Goal: Task Accomplishment & Management: Complete application form

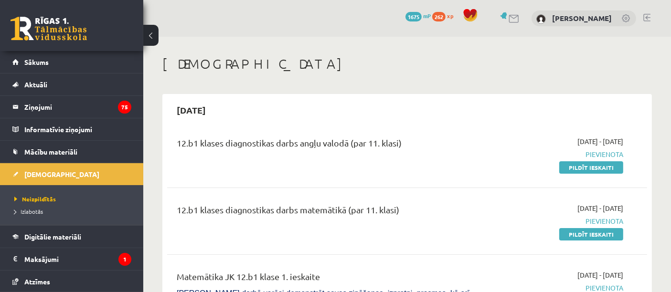
click at [61, 31] on link at bounding box center [49, 29] width 76 height 24
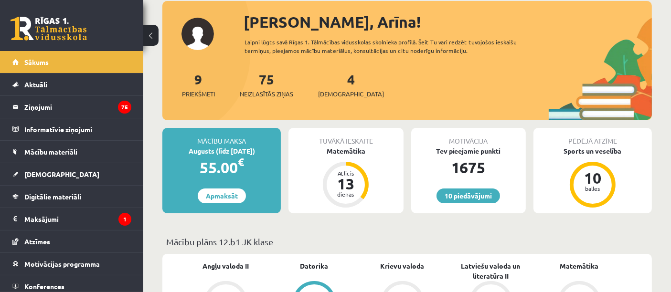
scroll to position [37, 0]
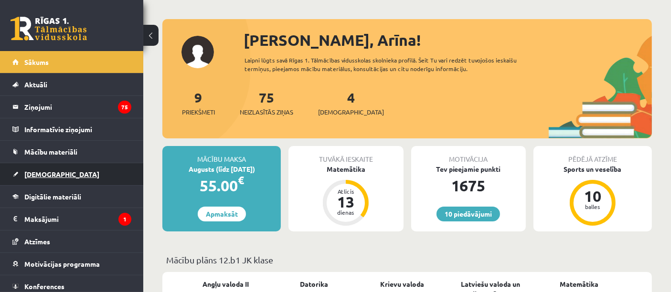
click at [61, 181] on link "[DEMOGRAPHIC_DATA]" at bounding box center [71, 174] width 119 height 22
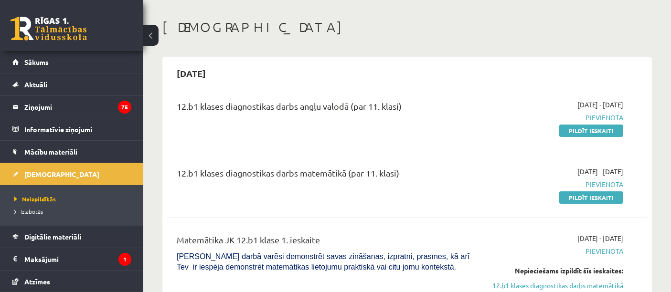
click at [72, 18] on link at bounding box center [49, 29] width 76 height 24
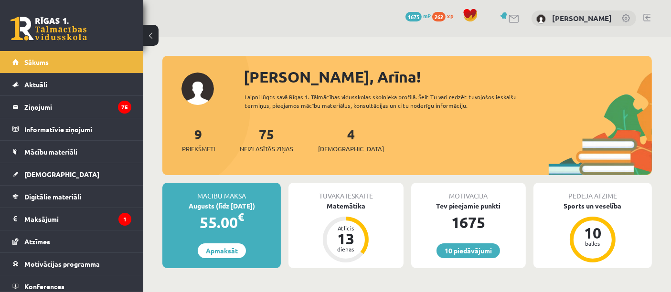
click at [211, 96] on div "[PERSON_NAME], Arīna! Laipni lūgts savā Rīgas 1. Tālmācības vidusskolas skolnie…" at bounding box center [406, 120] width 489 height 110
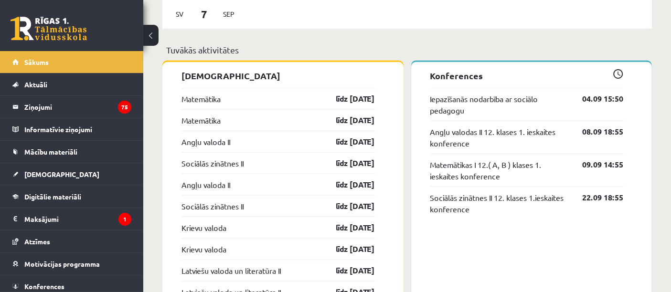
scroll to position [735, 0]
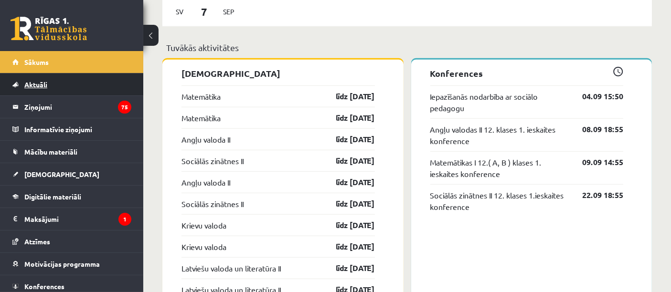
click at [77, 94] on link "Aktuāli" at bounding box center [71, 85] width 119 height 22
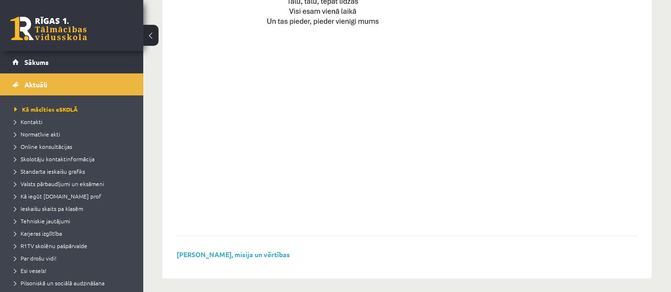
scroll to position [747, 0]
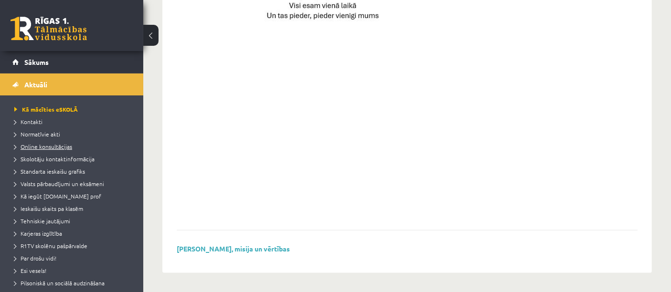
click at [40, 145] on span "Online konsultācijas" at bounding box center [43, 147] width 58 height 8
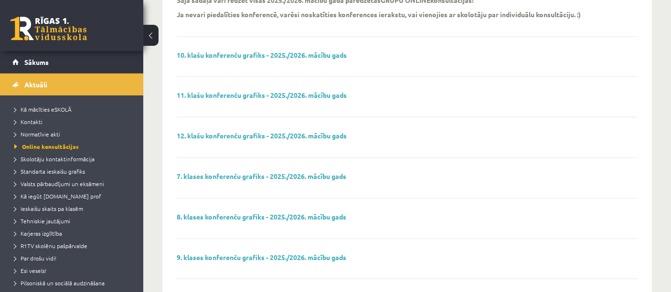
scroll to position [139, 0]
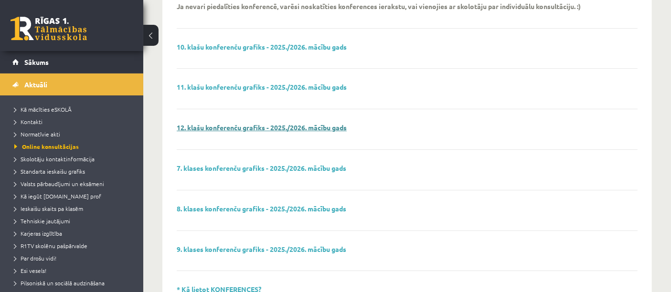
click at [284, 125] on link "12. klašu konferenču grafiks - 2025./2026. mācību gads" at bounding box center [262, 127] width 170 height 9
click at [64, 32] on link at bounding box center [49, 29] width 76 height 24
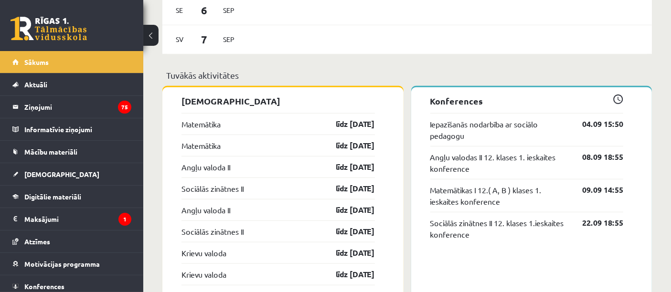
scroll to position [707, 0]
click at [55, 88] on link "Aktuāli" at bounding box center [71, 85] width 119 height 22
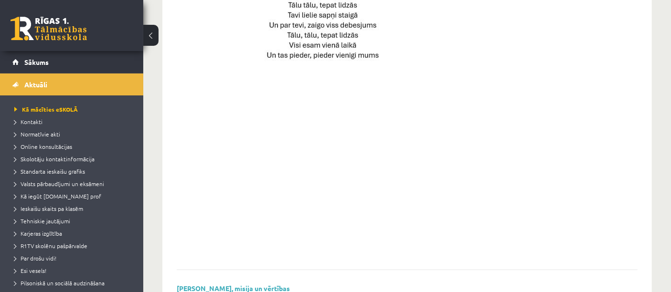
scroll to position [747, 0]
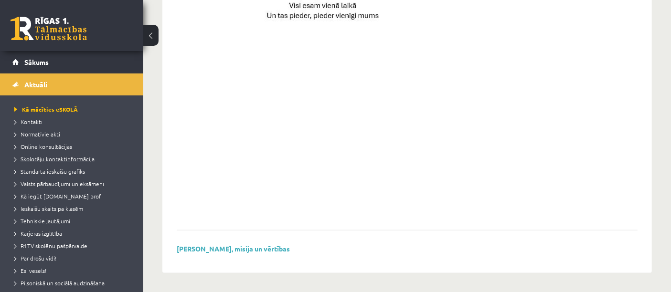
click at [56, 158] on span "Skolotāju kontaktinformācija" at bounding box center [54, 159] width 80 height 8
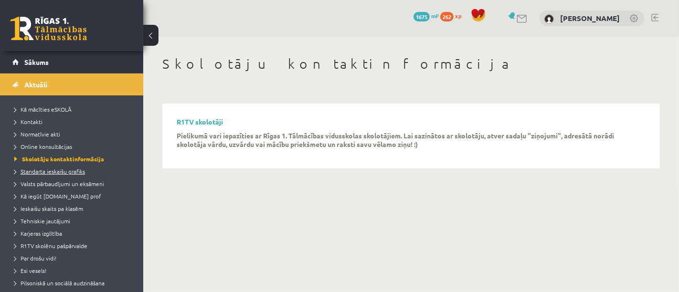
click at [58, 168] on span "Standarta ieskaišu grafiks" at bounding box center [49, 172] width 71 height 8
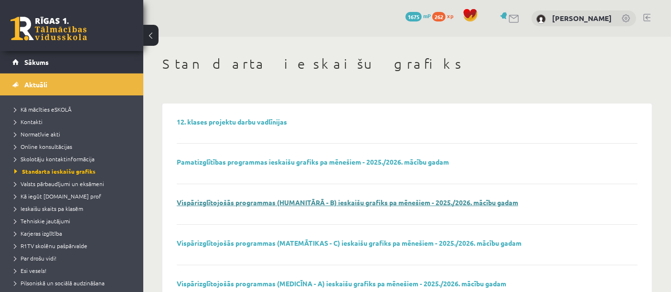
click at [219, 201] on link "Vispārizglītojošās programmas (HUMANITĀRĀ - B) ieskaišu grafiks pa mēnešiem - 2…" at bounding box center [347, 202] width 341 height 9
click at [72, 181] on span "Valsts pārbaudījumi un eksāmeni" at bounding box center [59, 184] width 90 height 8
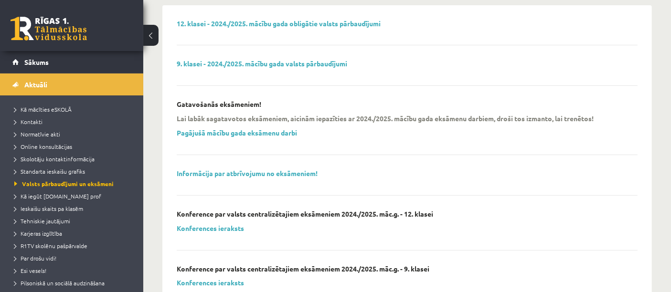
scroll to position [99, 0]
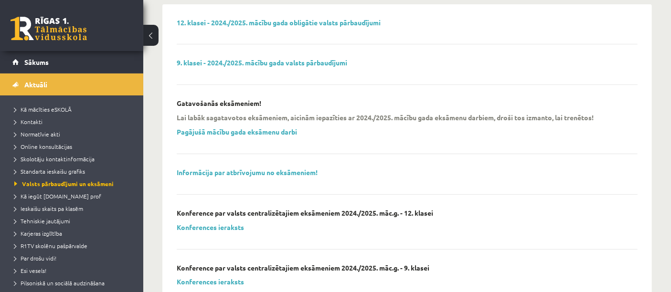
click at [209, 141] on div "Lai labāk sagatavotos eksāmeniem, aicinām iepazīties ar 2024./2025. mācību gada…" at bounding box center [400, 127] width 446 height 29
click at [203, 131] on link "Pagājušā mācību gada eksāmenu darbi" at bounding box center [237, 131] width 120 height 9
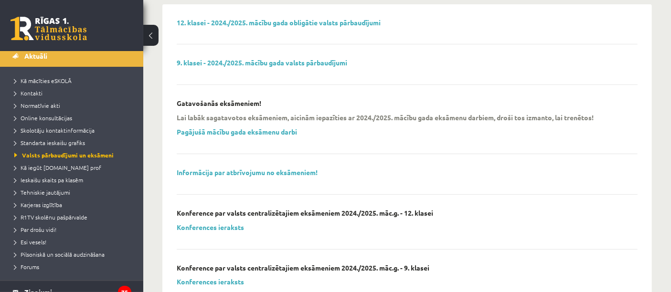
scroll to position [29, 0]
click at [63, 182] on link "Ieskaišu skaits pa klasēm" at bounding box center [73, 179] width 119 height 9
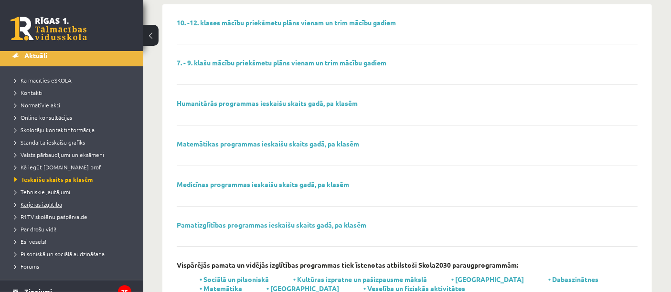
click at [38, 203] on span "Karjeras izglītība" at bounding box center [38, 204] width 48 height 8
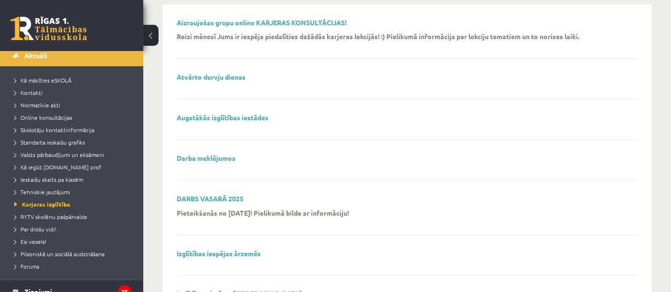
click at [207, 84] on div "Atvērto durvju dienas" at bounding box center [407, 86] width 461 height 26
click at [204, 75] on link "Atvērto durvju dienas" at bounding box center [211, 77] width 69 height 9
click at [65, 21] on link at bounding box center [49, 29] width 76 height 24
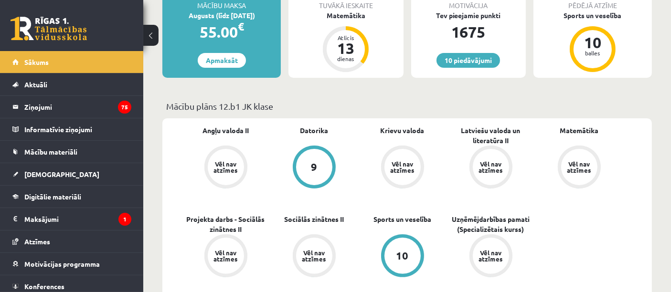
scroll to position [202, 0]
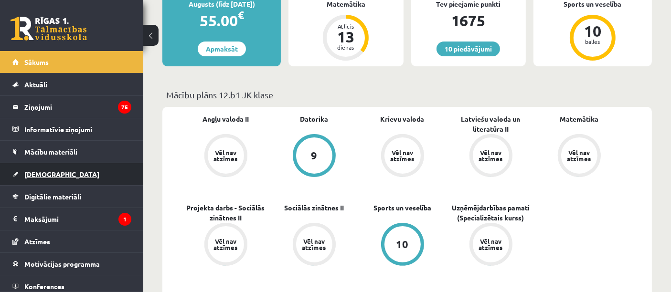
click at [43, 177] on span "[DEMOGRAPHIC_DATA]" at bounding box center [61, 174] width 75 height 9
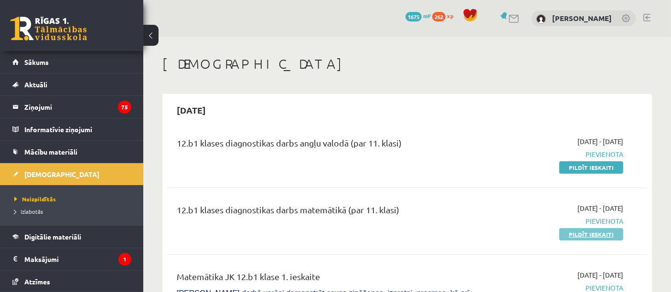
click at [571, 236] on link "Pildīt ieskaiti" at bounding box center [591, 234] width 64 height 12
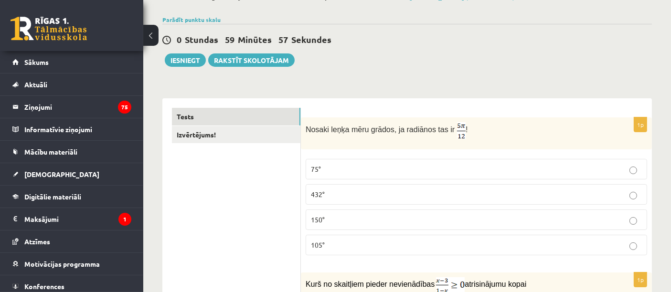
scroll to position [64, 0]
click at [546, 127] on p "Nosaki leņķa mēru grādos, ja radiānos tas ir !" at bounding box center [453, 130] width 294 height 17
click at [319, 246] on span "105°" at bounding box center [318, 244] width 14 height 9
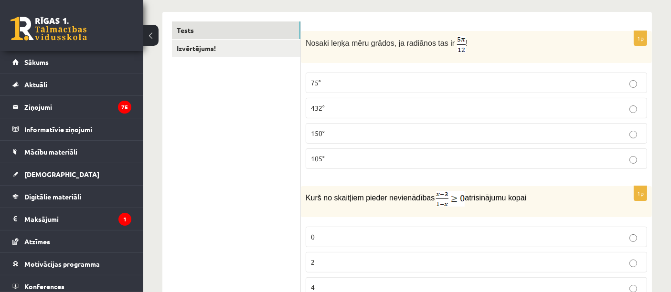
scroll to position [148, 0]
click at [448, 212] on div "Kurš no skaitļiem pieder nevienādības atrisinājumu kopai" at bounding box center [476, 203] width 351 height 31
click at [434, 85] on p "75°" at bounding box center [476, 84] width 331 height 10
click at [417, 208] on div "Kurš no skaitļiem pieder nevienādības atrisinājumu kopai" at bounding box center [476, 203] width 351 height 31
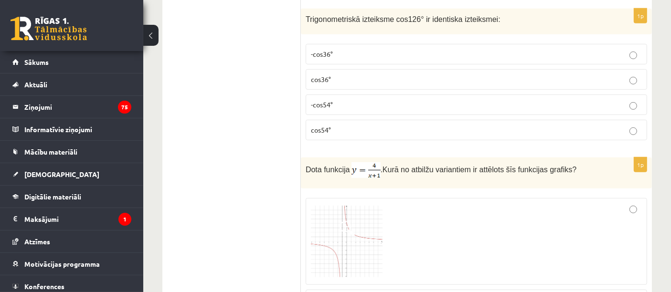
scroll to position [477, 0]
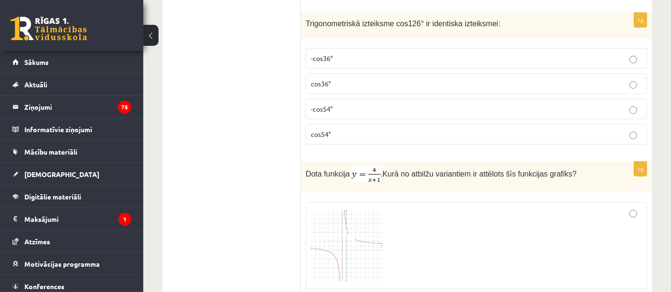
click at [467, 162] on div "Dota funkcija . Kurā no atbilžu variantiem ir attēlots šīs funkcijas grafiks?" at bounding box center [476, 177] width 351 height 31
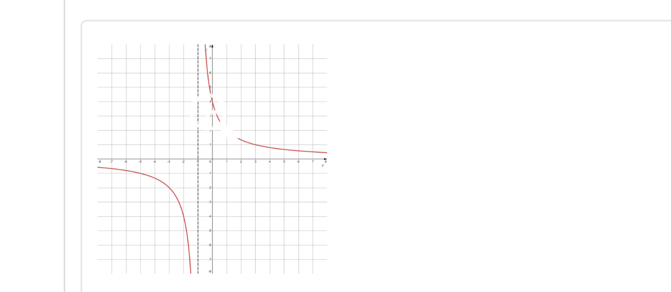
scroll to position [624, 0]
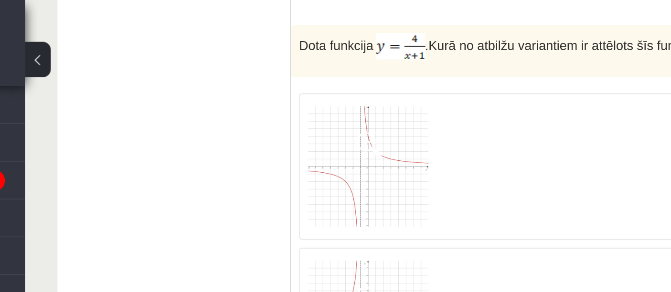
drag, startPoint x: 546, startPoint y: 173, endPoint x: 635, endPoint y: 100, distance: 115.0
click at [487, 100] on div at bounding box center [476, 99] width 331 height 76
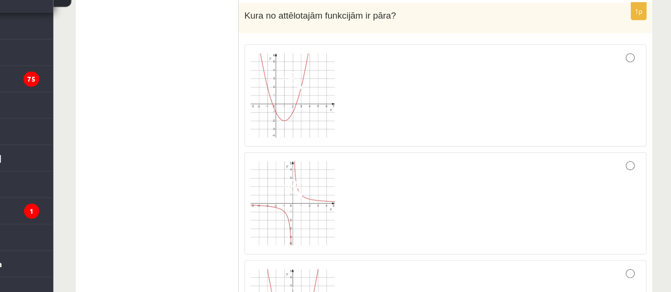
scroll to position [1211, 0]
click at [374, 142] on img at bounding box center [347, 121] width 72 height 72
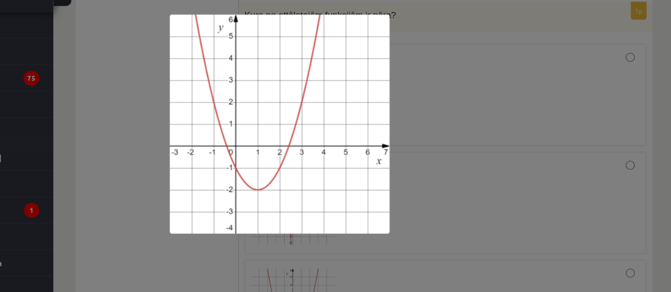
click at [557, 91] on div at bounding box center [335, 146] width 671 height 292
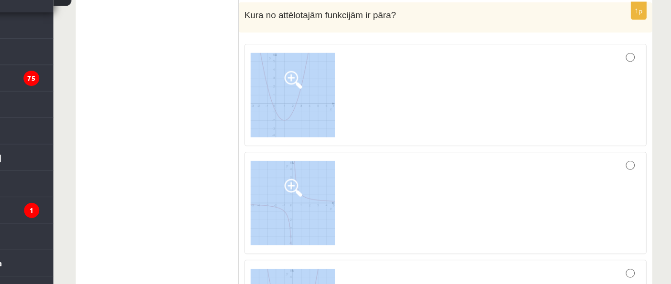
click at [549, 73] on fieldset at bounding box center [476, 211] width 341 height 276
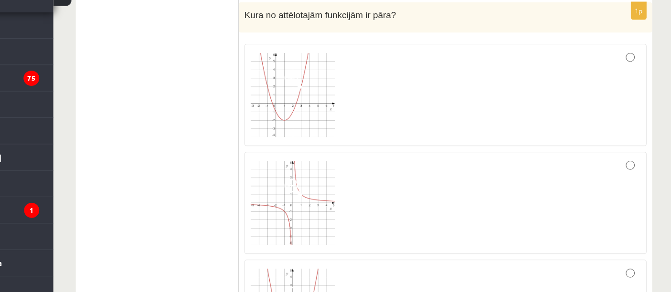
click at [628, 84] on div at bounding box center [476, 121] width 331 height 76
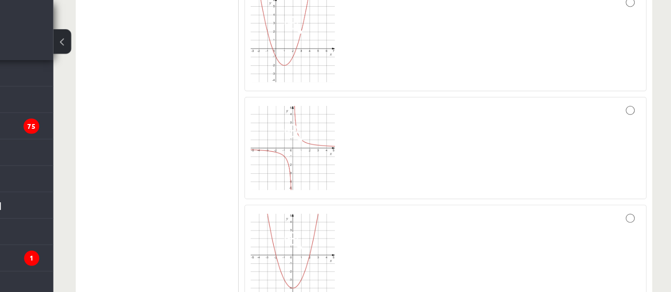
scroll to position [1297, 0]
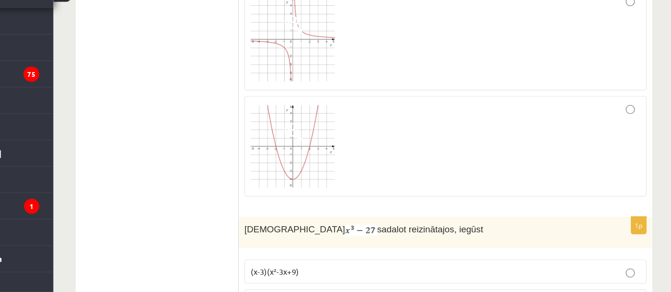
click at [412, 113] on label at bounding box center [476, 77] width 341 height 87
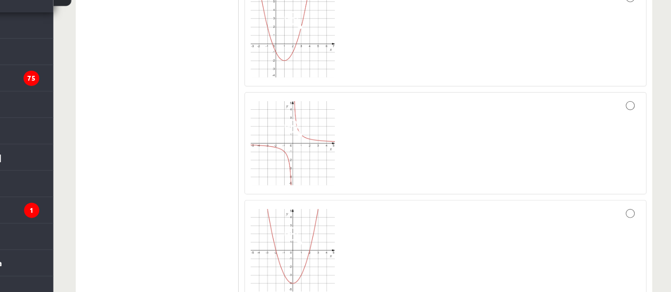
scroll to position [1262, 0]
click at [487, 217] on div at bounding box center [476, 253] width 331 height 75
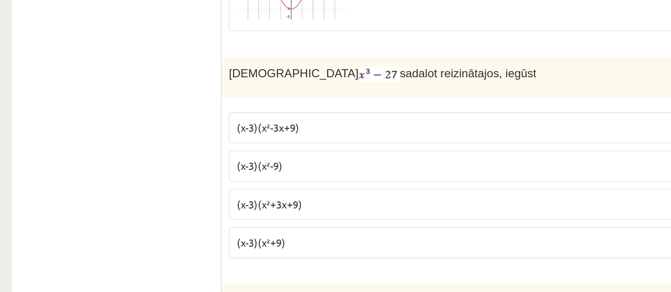
scroll to position [1438, 0]
click at [328, 259] on label "(x-3)(x²+9)" at bounding box center [476, 259] width 341 height 21
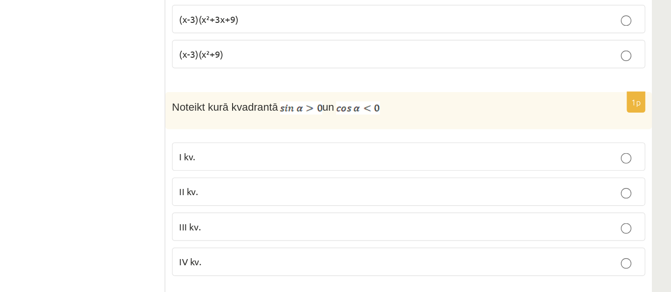
scroll to position [1603, 0]
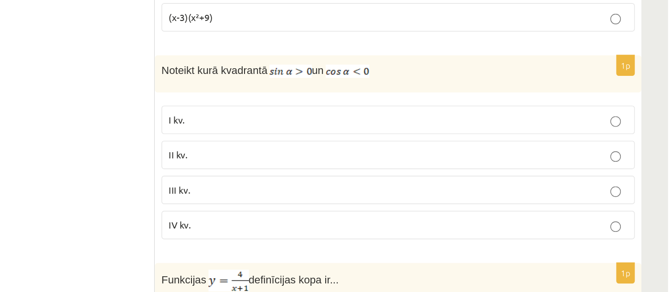
click at [496, 133] on div "Noteikt kurā kvadrantā un" at bounding box center [476, 134] width 351 height 27
click at [312, 128] on span "Noteikt kurā kvadrantā" at bounding box center [344, 132] width 76 height 8
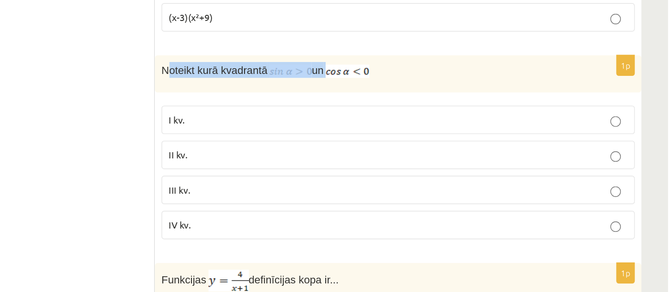
drag, startPoint x: 308, startPoint y: 124, endPoint x: 467, endPoint y: 129, distance: 159.5
click at [467, 129] on p "Noteikt kurā kvadrantā un" at bounding box center [453, 131] width 294 height 11
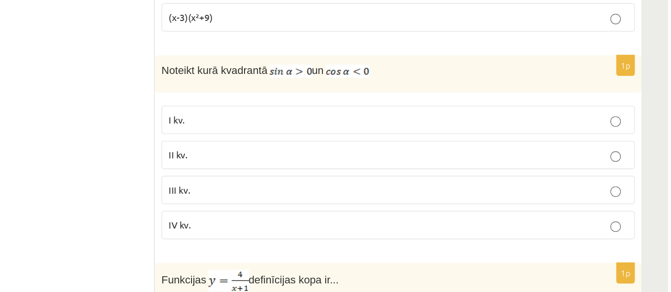
click at [466, 104] on div "1p Izteiksmi sadalot reizinātajos, iegūst (x-3)(x²-3x+9) (x-3)(x²-9) (x-3)(x²+3…" at bounding box center [476, 41] width 351 height 140
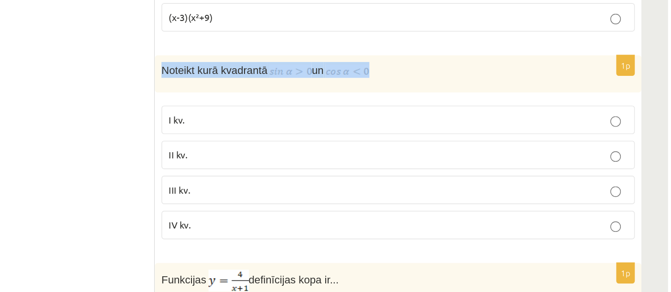
drag, startPoint x: 304, startPoint y: 126, endPoint x: 468, endPoint y: 123, distance: 163.8
click at [468, 123] on div "Noteikt kurā kvadrantā un" at bounding box center [476, 134] width 351 height 27
copy p "Noteikt kurā kvadrantā un"
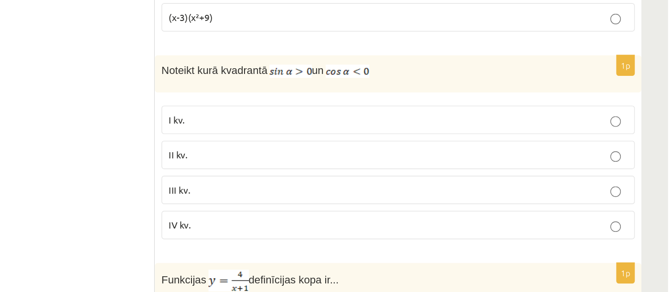
click at [356, 189] on p "II kv." at bounding box center [476, 193] width 331 height 10
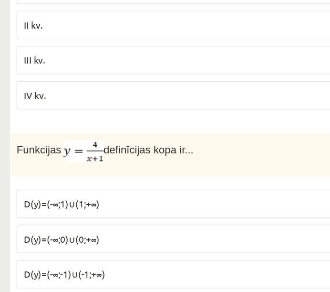
scroll to position [1747, 0]
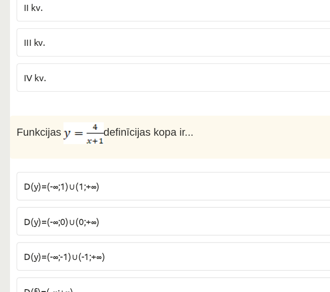
click at [38, 261] on span "D(y)=(-∞;-1)∪(-1;+∞)" at bounding box center [46, 265] width 59 height 9
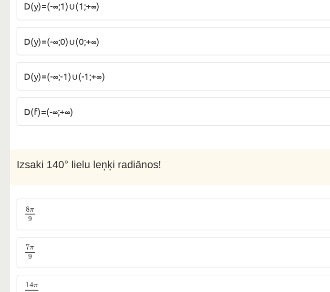
scroll to position [1913, 0]
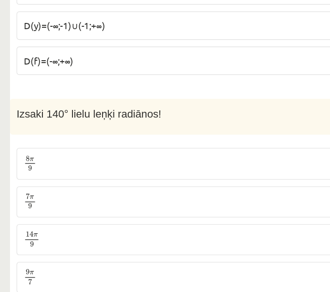
click at [90, 159] on span "Izsaki 140° lielu leņķi radiānos!" at bounding box center [64, 163] width 105 height 8
drag, startPoint x: 53, startPoint y: 206, endPoint x: 47, endPoint y: 206, distance: 5.7
click at [47, 221] on p "7 π 9 7 π 9" at bounding box center [165, 227] width 296 height 12
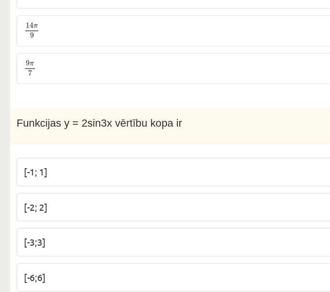
scroll to position [2064, 0]
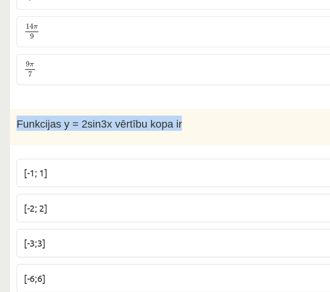
drag, startPoint x: 122, startPoint y: 144, endPoint x: 7, endPoint y: 144, distance: 115.0
click at [7, 159] on div "Funkcijas y = 2sin3x vērtību kopa ir" at bounding box center [165, 172] width 316 height 26
copy span "Funkcijas y = 2sin3x vērtību kopa ir"
click at [39, 225] on p "[-2; 2]" at bounding box center [165, 230] width 296 height 10
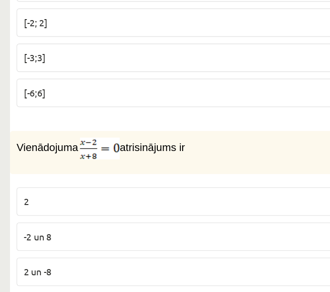
scroll to position [2197, 0]
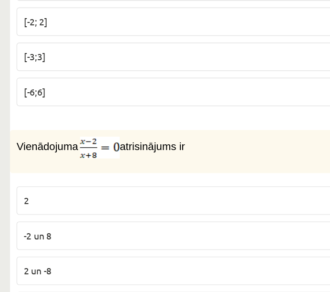
click at [39, 215] on label "2" at bounding box center [165, 225] width 306 height 21
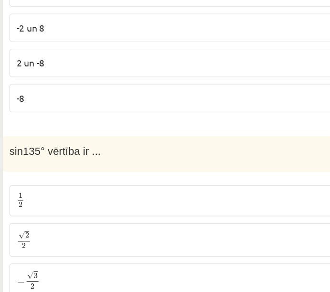
scroll to position [2355, 0]
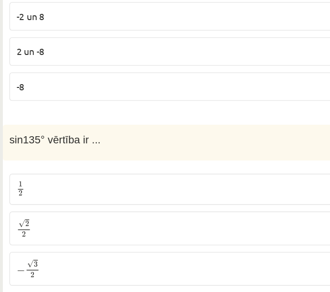
click at [115, 171] on div "sin135° vērtība ir ..." at bounding box center [165, 184] width 316 height 26
click at [22, 239] on span "√" at bounding box center [21, 242] width 5 height 6
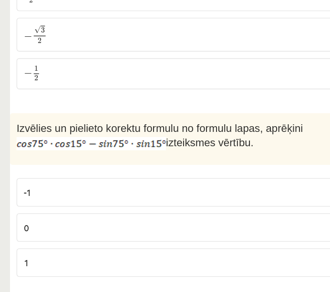
scroll to position [2524, 0]
click at [123, 174] on div "1p Izvēlies un pielieto korektu formulu no formulu lapas, aprēķini izteiksmes v…" at bounding box center [165, 225] width 316 height 126
click at [93, 240] on p "0" at bounding box center [165, 245] width 296 height 10
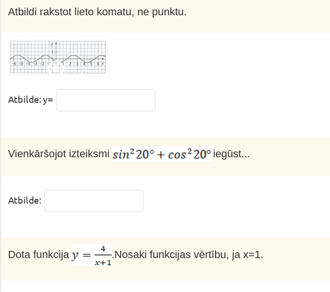
scroll to position [4746, 0]
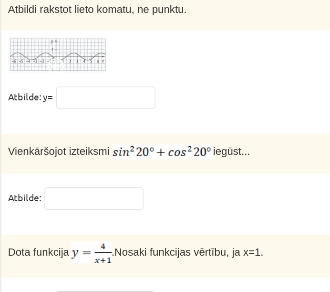
type input "*"
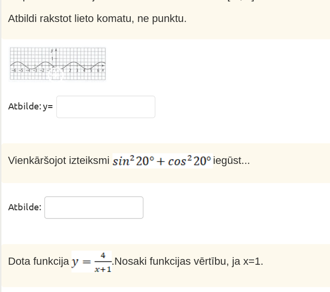
click at [68, 216] on input "text" at bounding box center [74, 224] width 72 height 16
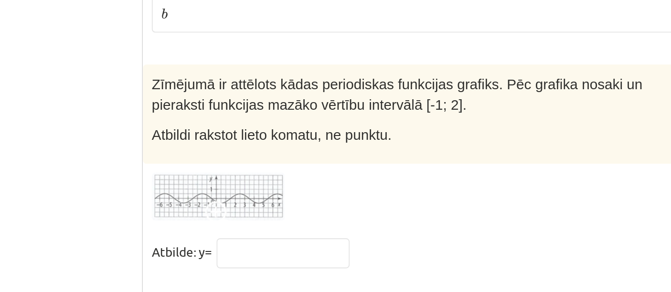
scroll to position [4699, 0]
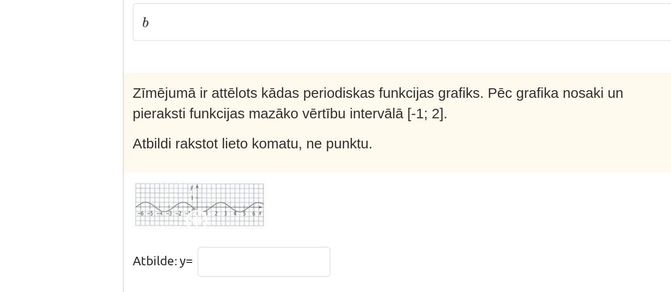
type input "*"
click at [350, 119] on img at bounding box center [342, 132] width 72 height 26
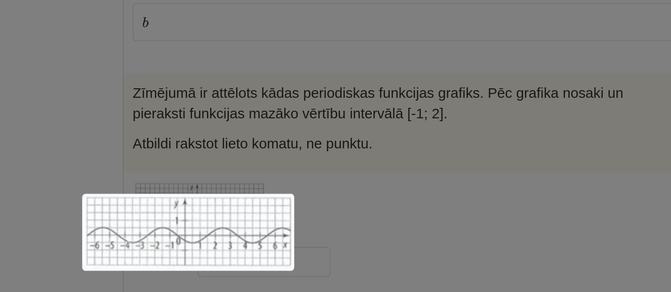
click at [383, 102] on div at bounding box center [335, 146] width 671 height 292
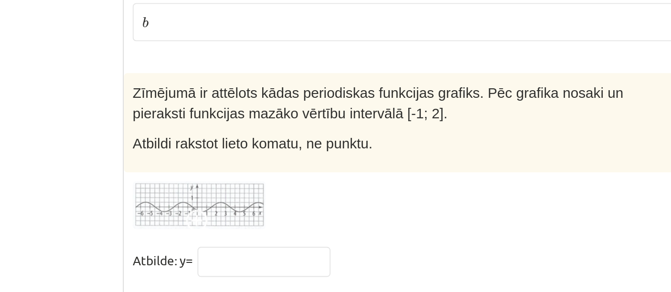
click at [345, 134] on span at bounding box center [341, 141] width 15 height 15
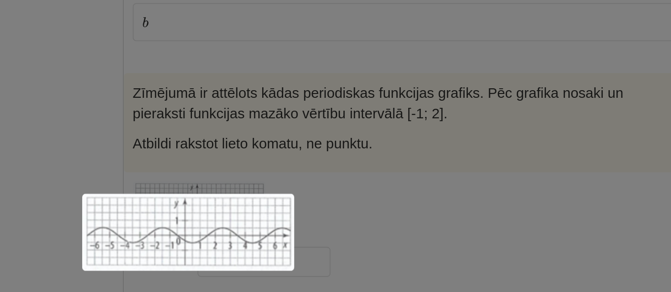
click at [333, 137] on img at bounding box center [335, 147] width 114 height 42
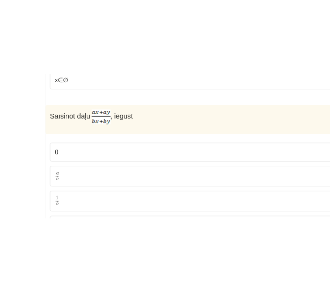
scroll to position [4546, 0]
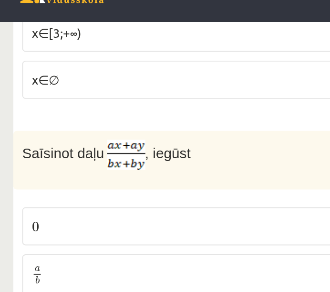
click at [41, 164] on p "a b a b" at bounding box center [165, 170] width 296 height 12
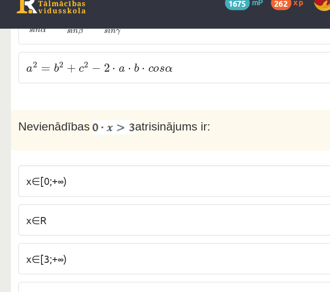
scroll to position [4401, 0]
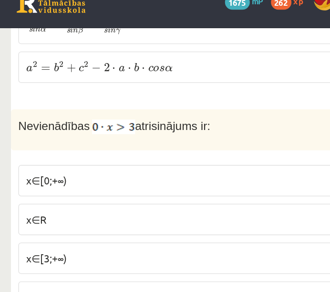
click at [74, 199] on label "x∈∅" at bounding box center [165, 209] width 306 height 21
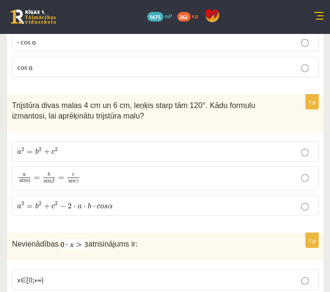
scroll to position [4255, 0]
click at [29, 173] on span "a s i n α" at bounding box center [24, 178] width 14 height 10
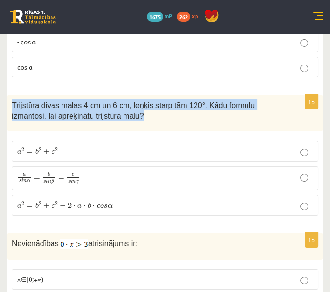
drag, startPoint x: 86, startPoint y: 77, endPoint x: 13, endPoint y: 68, distance: 73.7
click at [13, 99] on p "Trijstūra divas malas 4 cm un 6 cm, leņķis starp tām 120°. Kādu formulu izmanto…" at bounding box center [141, 109] width 259 height 21
copy span "Trijstūra divas malas 4 cm un 6 cm, leņķis starp tām 120°. Kādu formulu izmanto…"
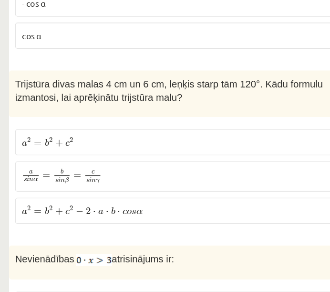
click at [86, 195] on label "a 2 = b 2 + c 2 − 2 ⋅ a ⋅ b ⋅ c o s α a 2 = b 2 + c 2 − 2 ⋅ a ⋅ b ⋅ c o s α" at bounding box center [165, 205] width 306 height 21
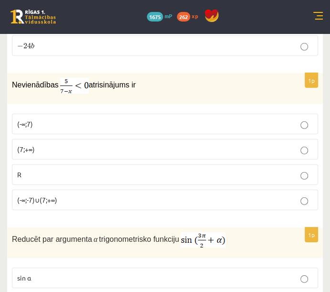
scroll to position [3918, 0]
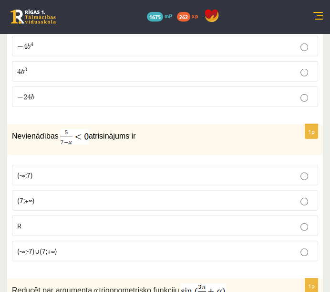
click at [80, 195] on p "(7;+∞)" at bounding box center [165, 200] width 296 height 10
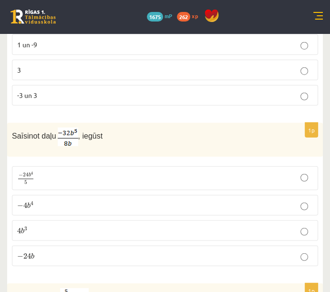
scroll to position [3760, 0]
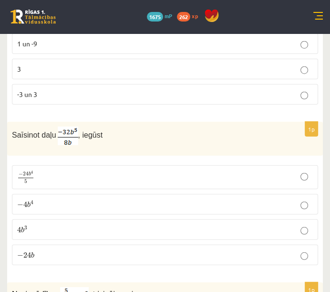
click at [57, 199] on p "− 4 b 4 − 4 b 4" at bounding box center [165, 204] width 296 height 10
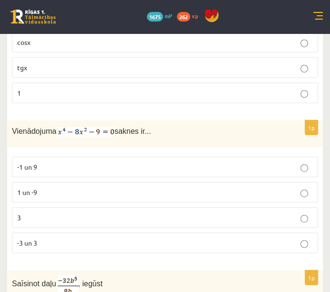
scroll to position [3606, 0]
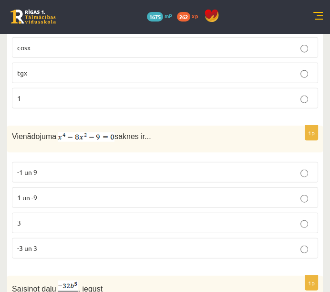
click at [93, 243] on p "-3 un 3" at bounding box center [165, 248] width 296 height 10
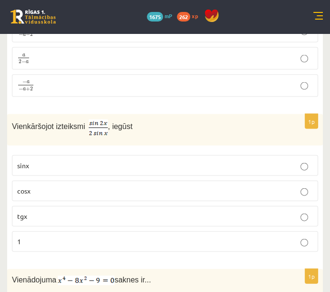
scroll to position [3462, 0]
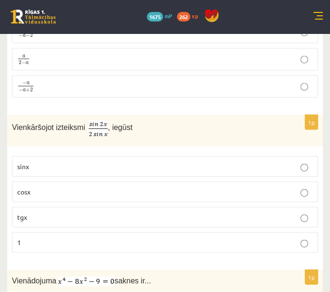
click at [47, 187] on p "cosx" at bounding box center [165, 192] width 296 height 10
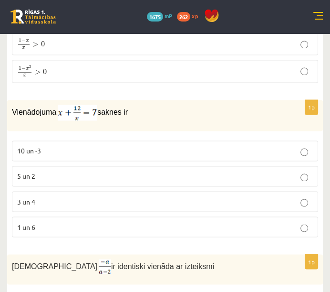
scroll to position [3162, 0]
click at [132, 190] on label "3 un 4" at bounding box center [165, 200] width 306 height 21
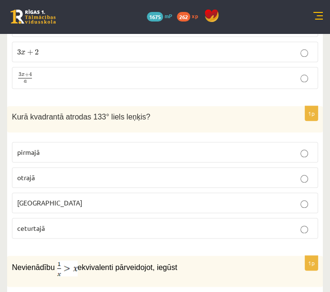
scroll to position [2849, 0]
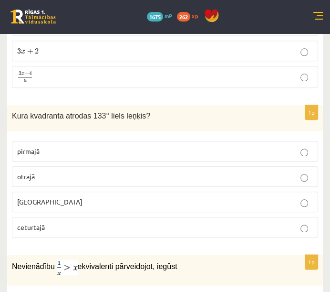
click at [99, 171] on p "otrajā" at bounding box center [165, 176] width 296 height 10
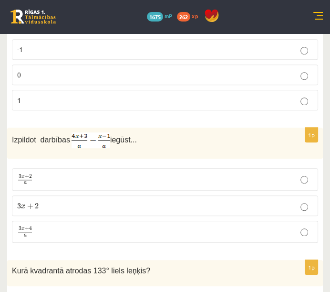
scroll to position [2687, 0]
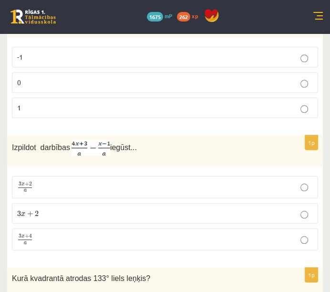
click at [27, 242] on span "a" at bounding box center [25, 243] width 14 height 3
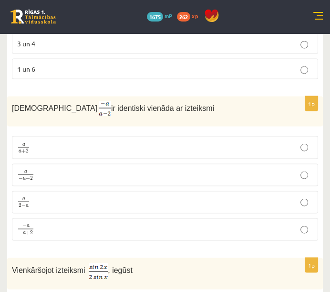
scroll to position [3319, 0]
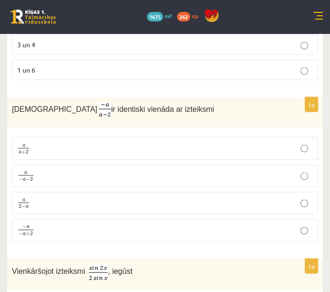
click at [68, 197] on p "a 2 − a a 2 − a" at bounding box center [165, 203] width 296 height 12
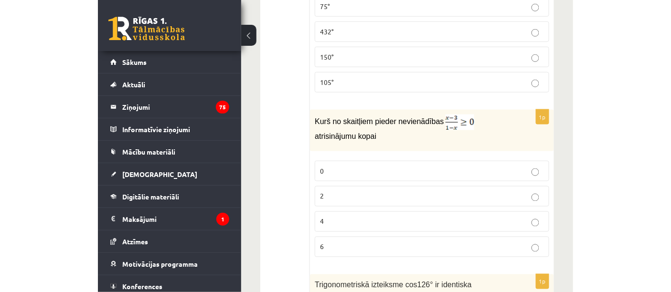
scroll to position [226, 0]
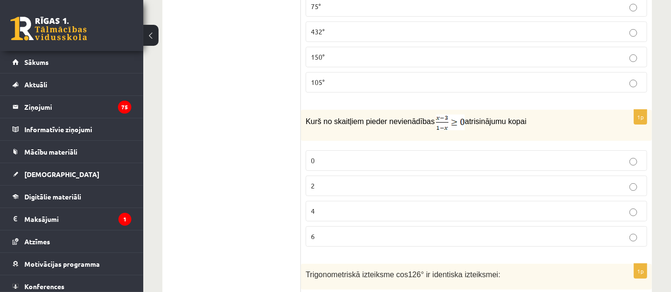
click at [350, 177] on label "2" at bounding box center [476, 186] width 341 height 21
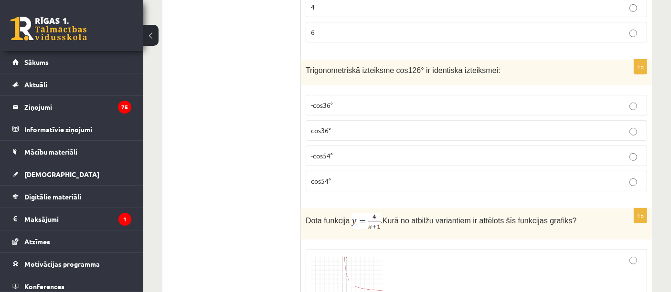
scroll to position [423, 0]
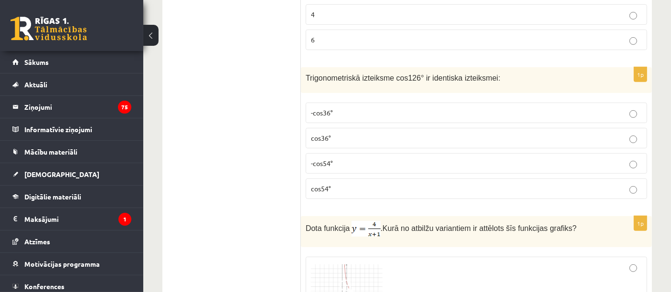
click at [348, 164] on p "-cos54°" at bounding box center [476, 163] width 331 height 10
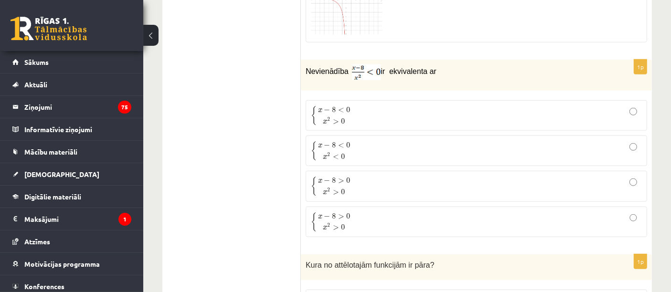
scroll to position [1000, 0]
click at [389, 99] on label "{ x − 8 < 0 x 2 > 0 { x − 8 < 0 x 2 > 0" at bounding box center [476, 114] width 341 height 31
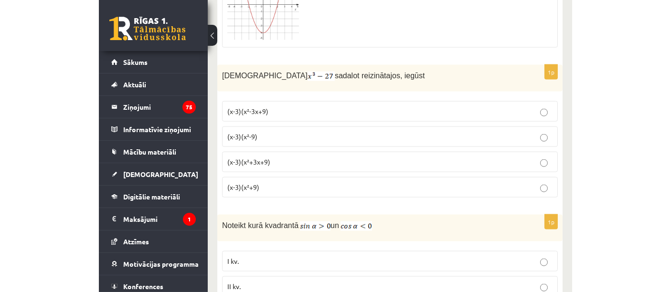
scroll to position [1525, 0]
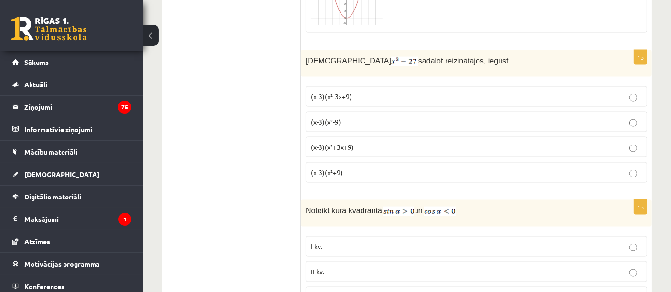
click at [448, 142] on p "(x-3)(x²+3x+9)" at bounding box center [476, 147] width 331 height 10
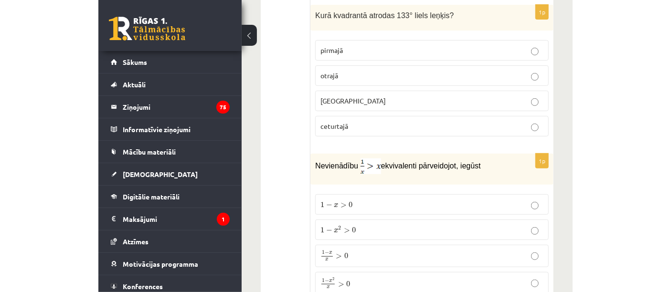
scroll to position [2967, 0]
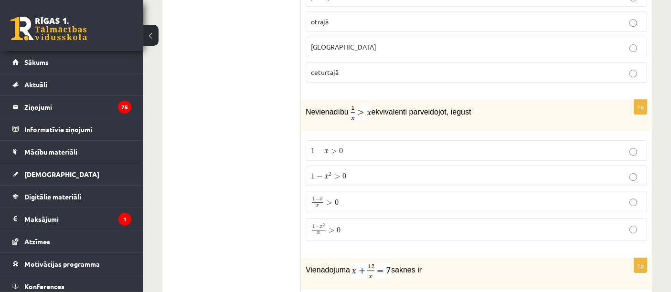
click at [424, 196] on p "1 − x x > 0 1 − x x > 0" at bounding box center [476, 201] width 331 height 11
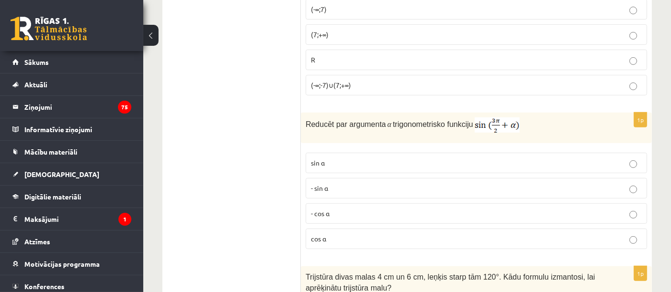
scroll to position [4048, 0]
click at [441, 208] on p "- cos ⁡α" at bounding box center [476, 213] width 331 height 10
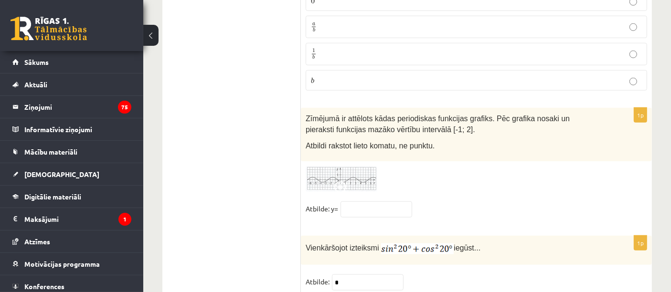
scroll to position [4651, 0]
click at [356, 167] on img at bounding box center [342, 180] width 72 height 26
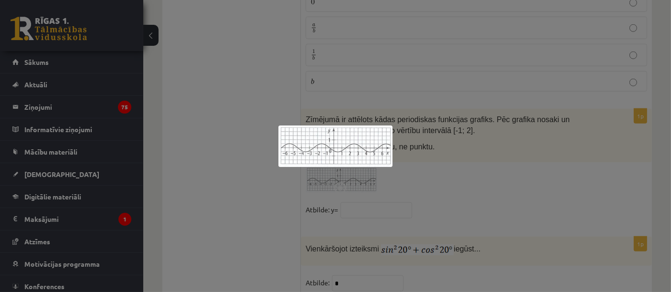
click at [410, 184] on div at bounding box center [335, 146] width 671 height 292
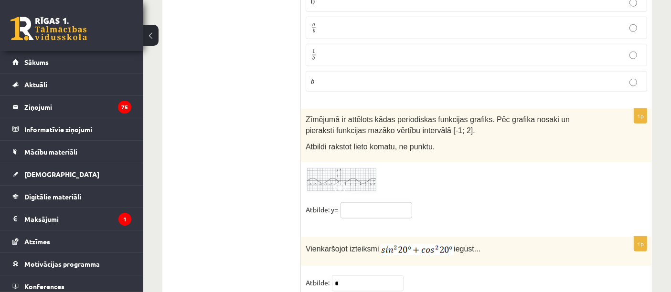
click at [375, 202] on input "text" at bounding box center [376, 210] width 72 height 16
click at [333, 167] on img at bounding box center [342, 180] width 72 height 26
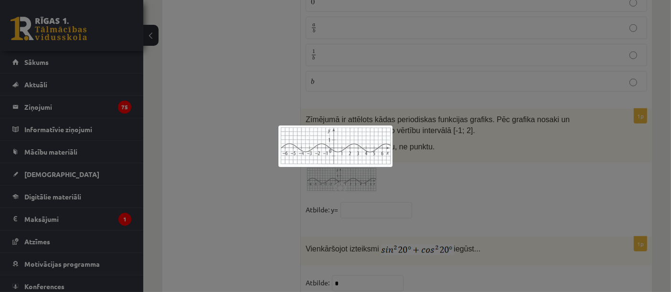
click at [403, 160] on div at bounding box center [335, 146] width 671 height 292
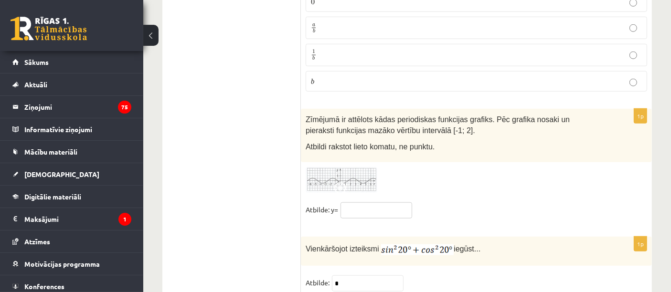
click at [352, 202] on input "text" at bounding box center [376, 210] width 72 height 16
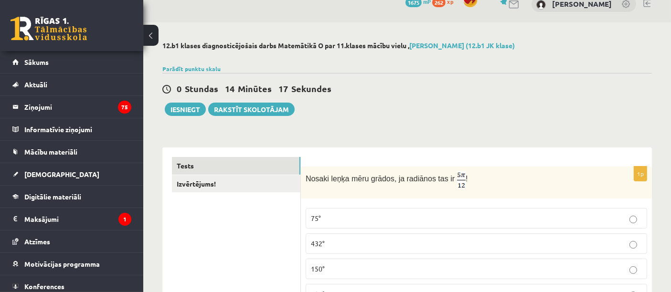
scroll to position [0, 0]
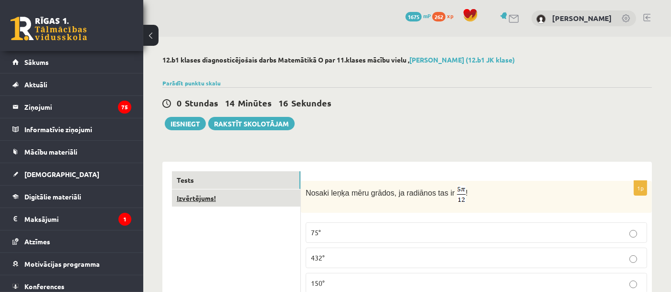
type input "****"
click at [275, 203] on link "Izvērtējums!" at bounding box center [236, 199] width 128 height 18
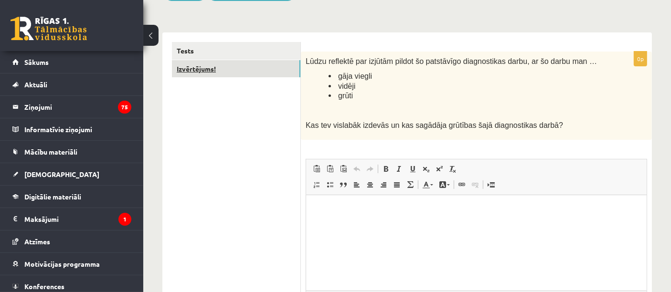
scroll to position [57, 0]
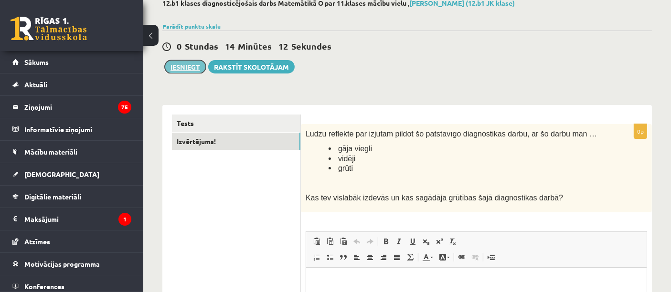
click at [186, 68] on button "Iesniegt" at bounding box center [185, 66] width 41 height 13
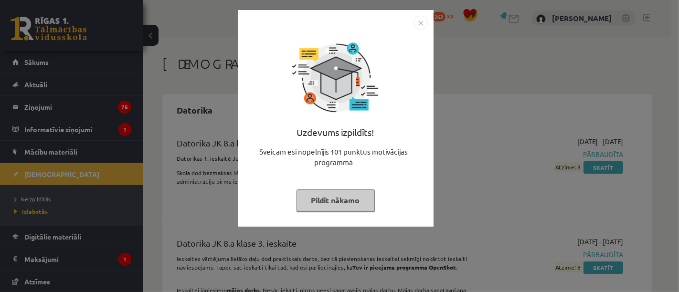
click at [321, 192] on button "Pildīt nākamo" at bounding box center [335, 201] width 78 height 22
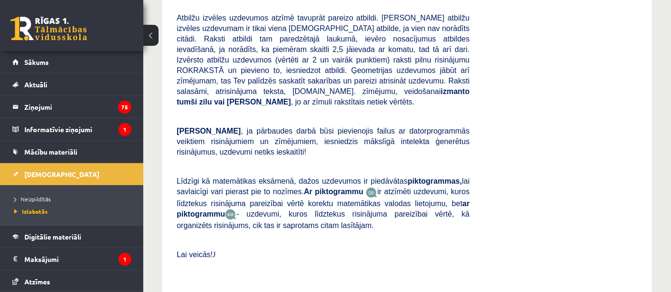
scroll to position [6993, 0]
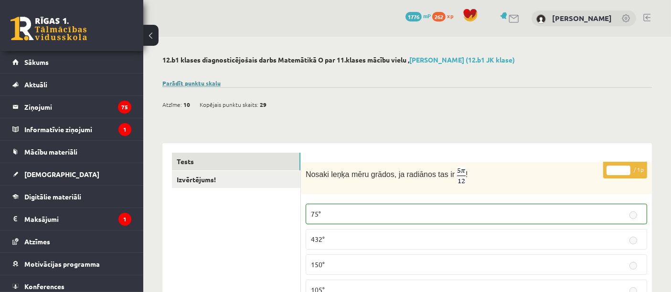
click at [200, 81] on link "Parādīt punktu skalu" at bounding box center [191, 83] width 58 height 8
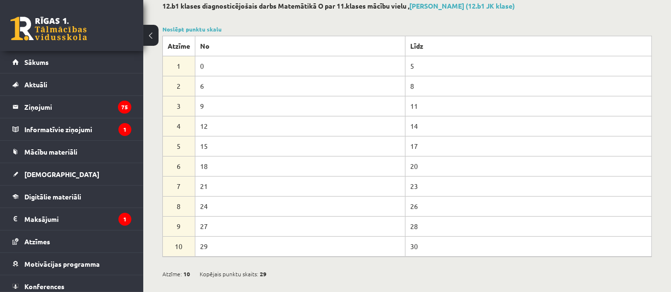
scroll to position [34, 0]
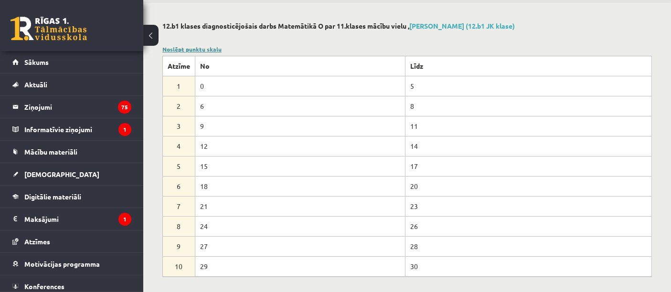
click at [208, 48] on link "Noslēpt punktu skalu" at bounding box center [191, 49] width 59 height 8
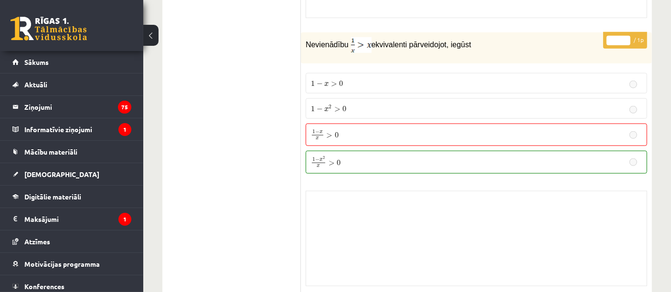
scroll to position [4772, 0]
click at [42, 21] on link at bounding box center [49, 29] width 76 height 24
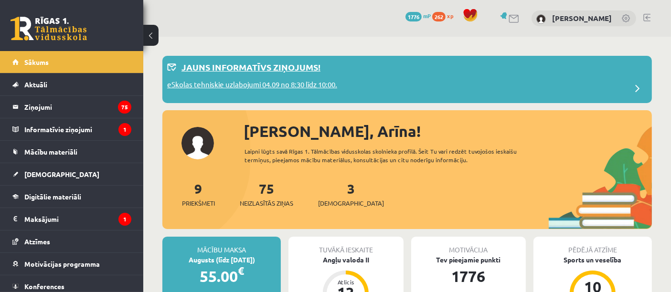
click at [273, 89] on p "eSkolas tehniskie uzlabojumi 04.09 no 8:30 līdz 10:00." at bounding box center [252, 85] width 170 height 13
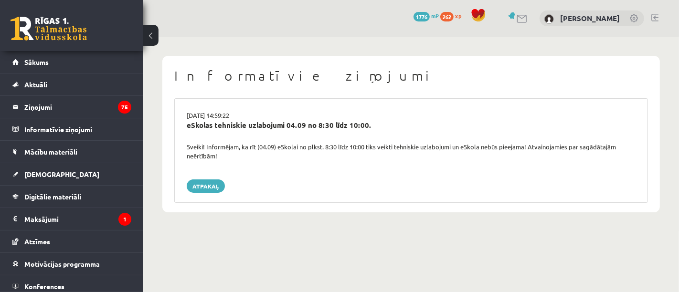
click at [70, 43] on div "0 Dāvanas 1776 mP 262 xp" at bounding box center [71, 25] width 143 height 51
click at [53, 22] on link at bounding box center [49, 29] width 76 height 24
